Goal: Information Seeking & Learning: Learn about a topic

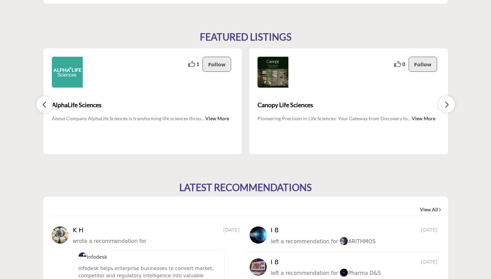
scroll to position [640, 0]
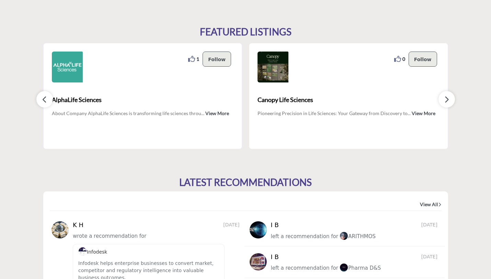
click at [446, 104] on button "button" at bounding box center [446, 99] width 16 height 16
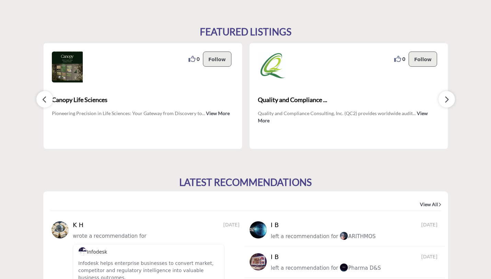
click at [446, 104] on button "button" at bounding box center [446, 99] width 16 height 16
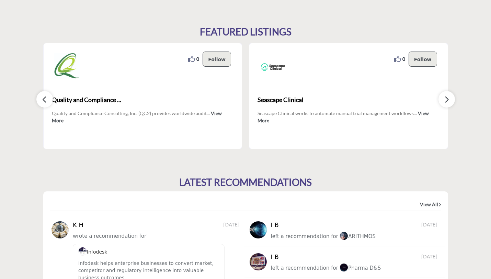
click at [446, 104] on button "button" at bounding box center [446, 99] width 16 height 16
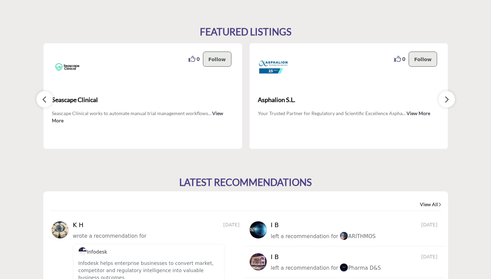
click at [446, 104] on button "button" at bounding box center [446, 99] width 16 height 16
click at [446, 103] on button "button" at bounding box center [446, 99] width 16 height 16
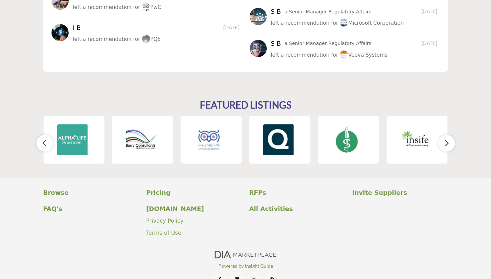
scroll to position [982, 0]
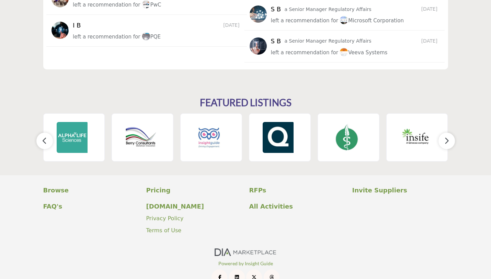
click at [451, 140] on button "button" at bounding box center [446, 140] width 16 height 16
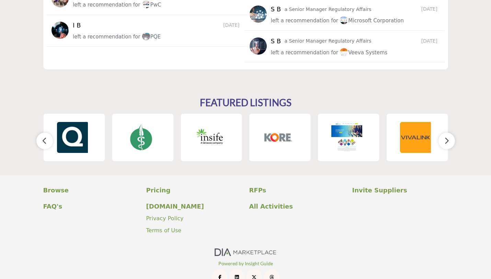
click at [451, 140] on button "button" at bounding box center [446, 140] width 16 height 16
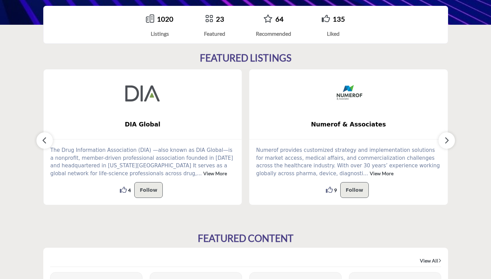
scroll to position [0, 0]
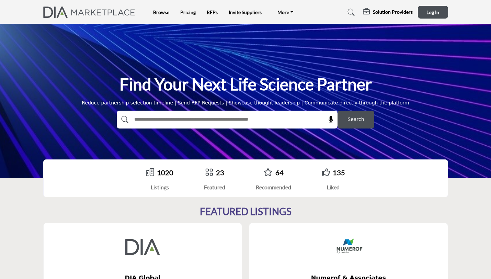
click at [242, 126] on div at bounding box center [220, 119] width 206 height 18
click at [165, 175] on link "1020" at bounding box center [165, 172] width 16 height 8
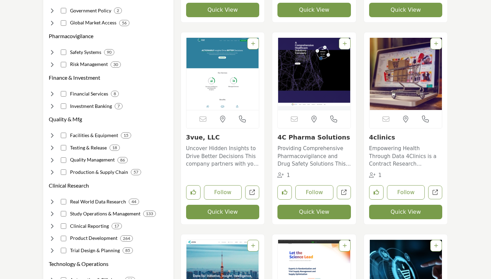
scroll to position [337, 0]
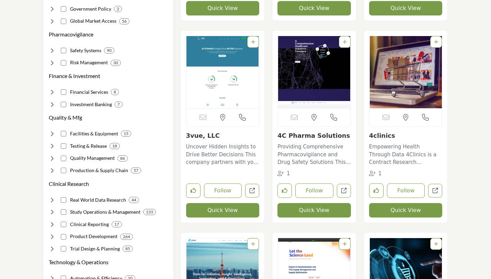
click at [230, 161] on p "Uncover Hidden Insights to Drive Better Decisions This company partners with yo…" at bounding box center [222, 154] width 73 height 23
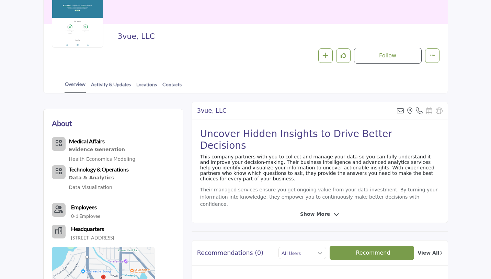
scroll to position [98, 0]
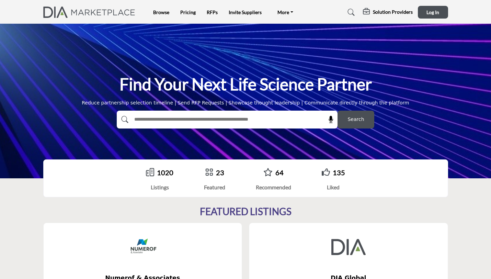
click at [184, 9] on li "Pricing" at bounding box center [187, 13] width 15 height 8
click at [184, 12] on link "Pricing" at bounding box center [187, 12] width 15 height 6
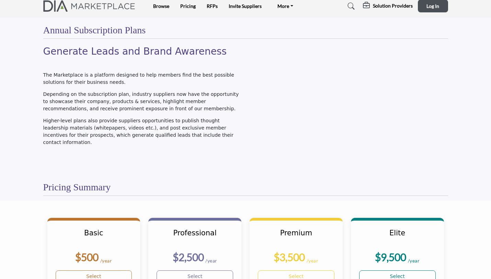
scroll to position [5, 0]
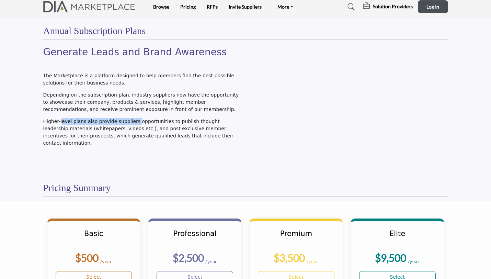
drag, startPoint x: 61, startPoint y: 119, endPoint x: 134, endPoint y: 123, distance: 72.5
click at [134, 123] on p "Higher-level plans also provide suppliers opportunities to publish thought lead…" at bounding box center [142, 132] width 199 height 29
click at [157, 124] on p "Higher-level plans also provide suppliers opportunities to publish thought lead…" at bounding box center [142, 132] width 199 height 29
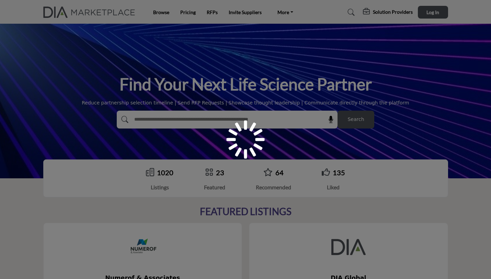
scroll to position [13, 0]
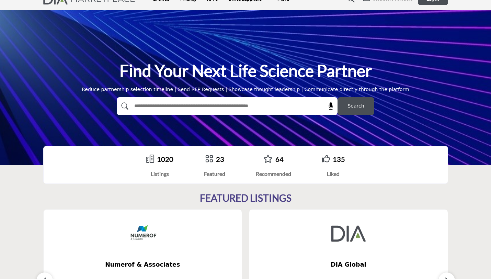
click at [183, 105] on input "text" at bounding box center [212, 106] width 164 height 10
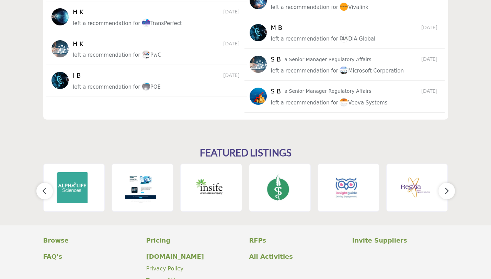
scroll to position [788, 0]
